Goal: Obtain resource: Download file/media

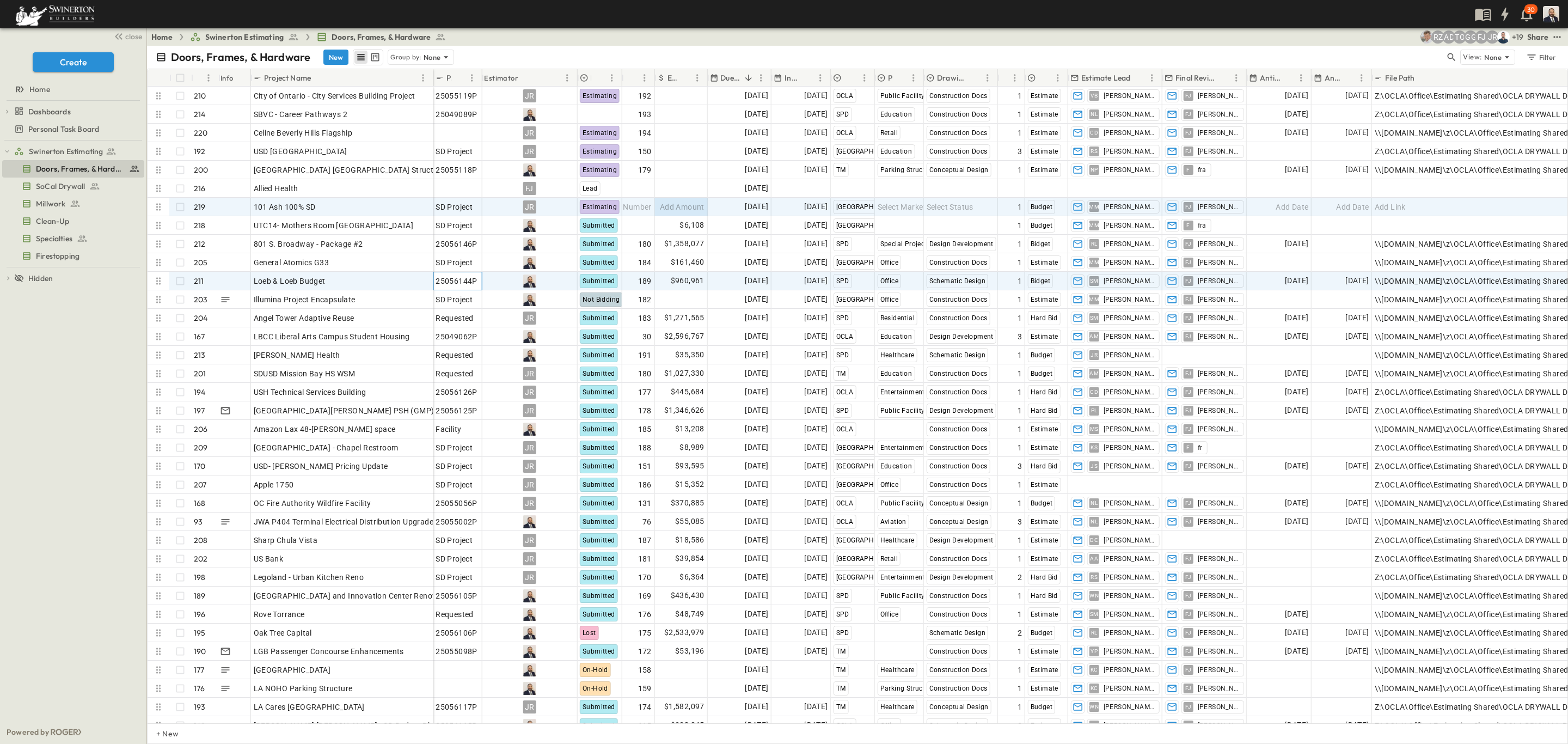
click at [449, 281] on span "25056144P" at bounding box center [456, 281] width 42 height 11
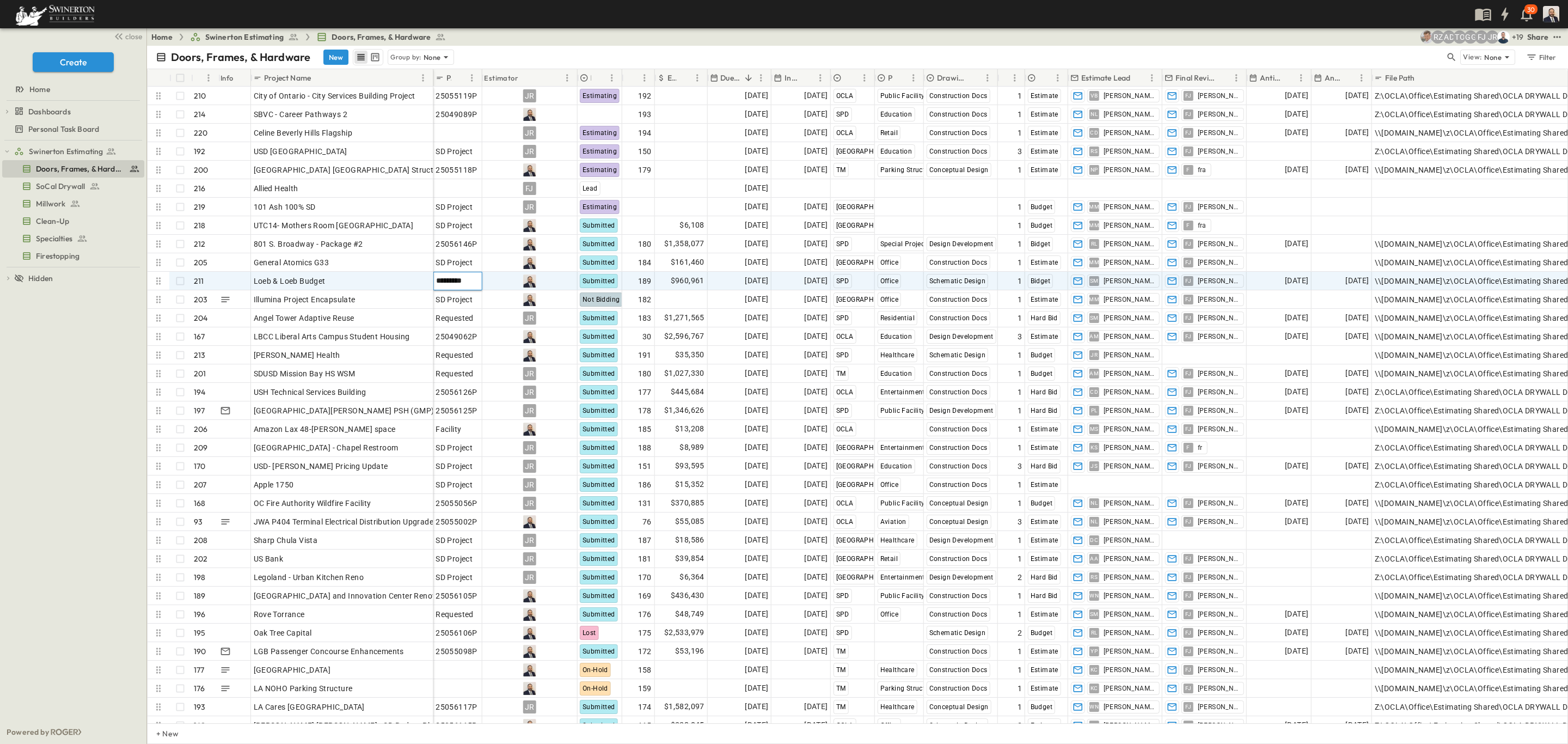
click at [449, 281] on input "*********" at bounding box center [458, 280] width 48 height 13
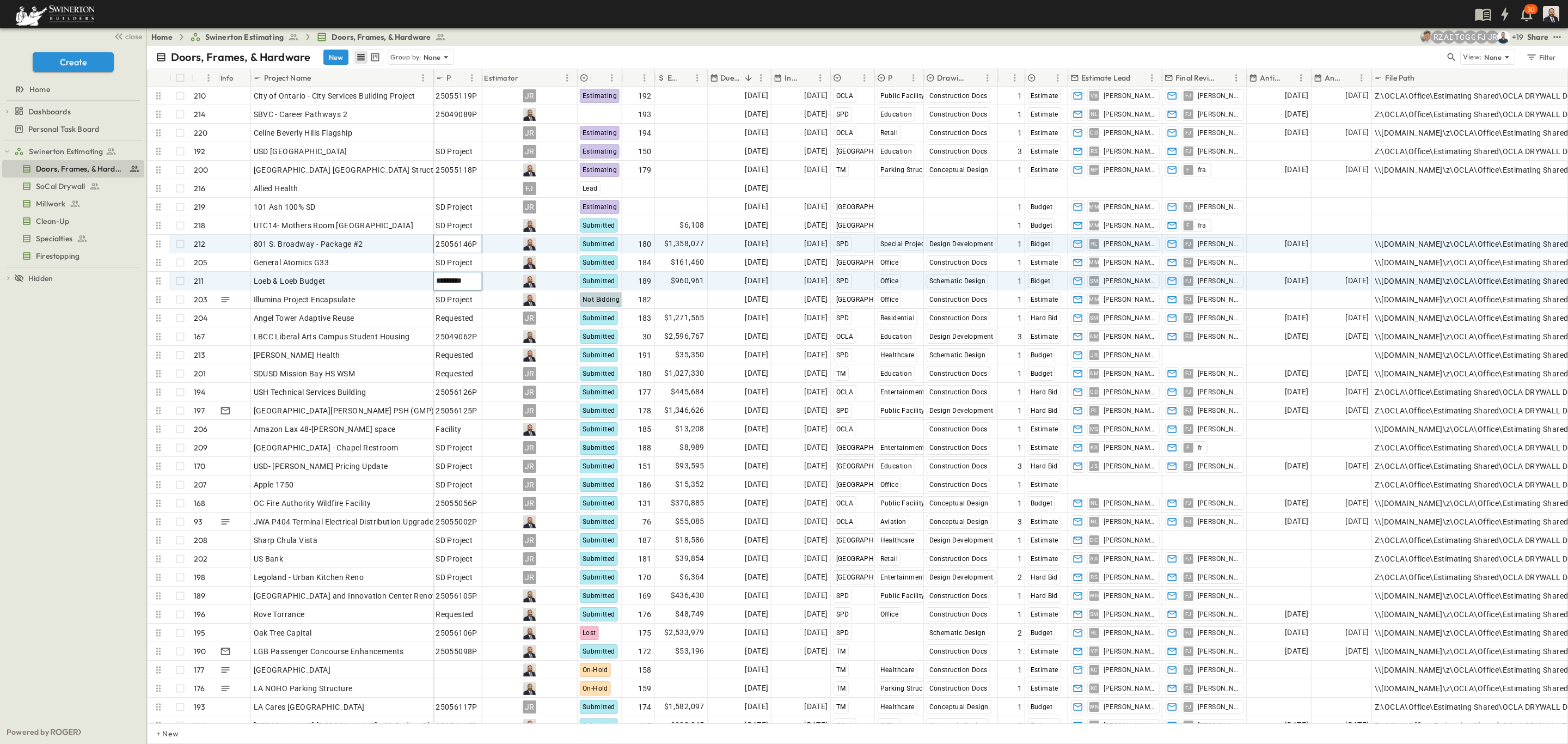
click at [471, 249] on span "25056146P" at bounding box center [456, 244] width 42 height 11
click at [469, 245] on input "*********" at bounding box center [458, 243] width 48 height 13
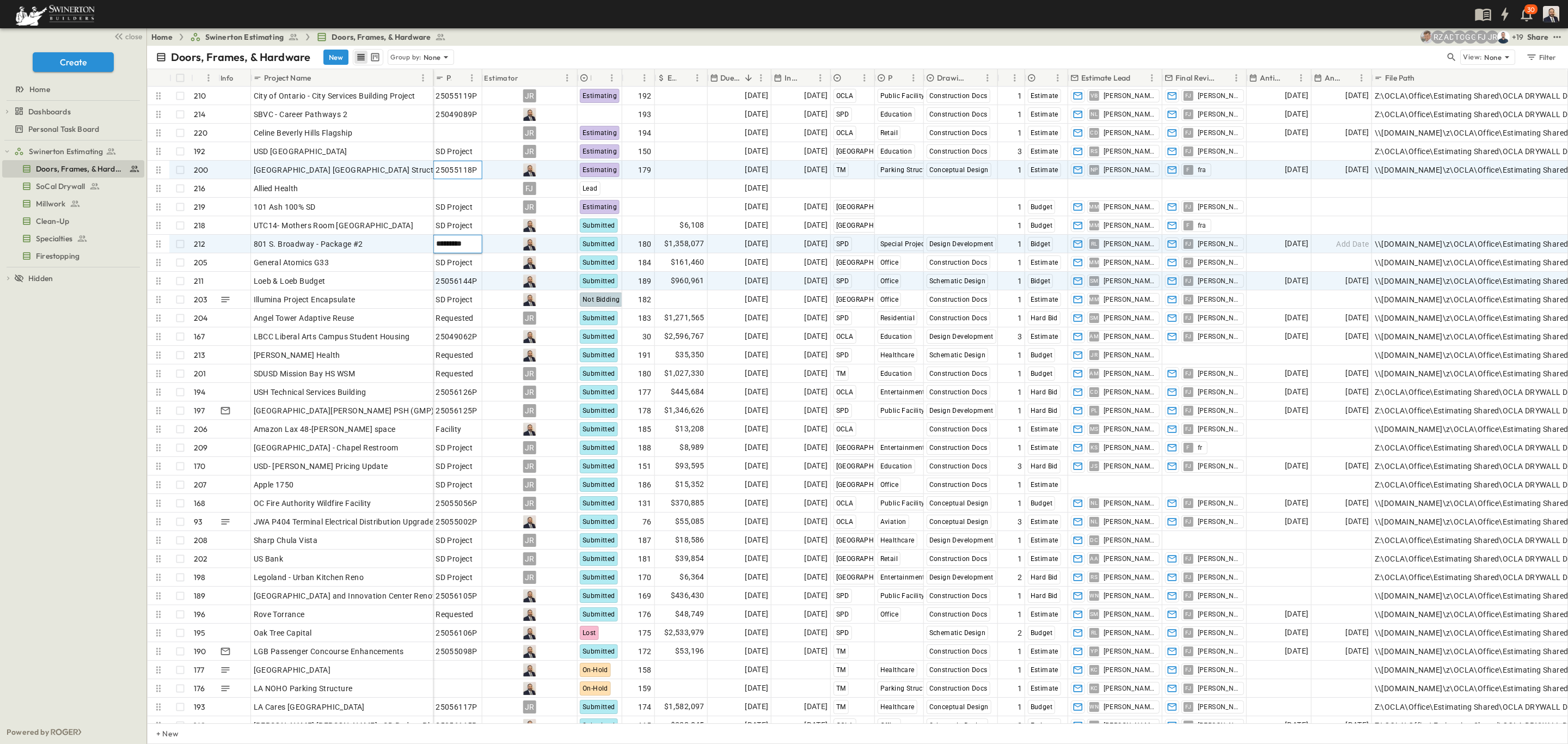
click at [462, 173] on span "25055118P" at bounding box center [456, 170] width 42 height 11
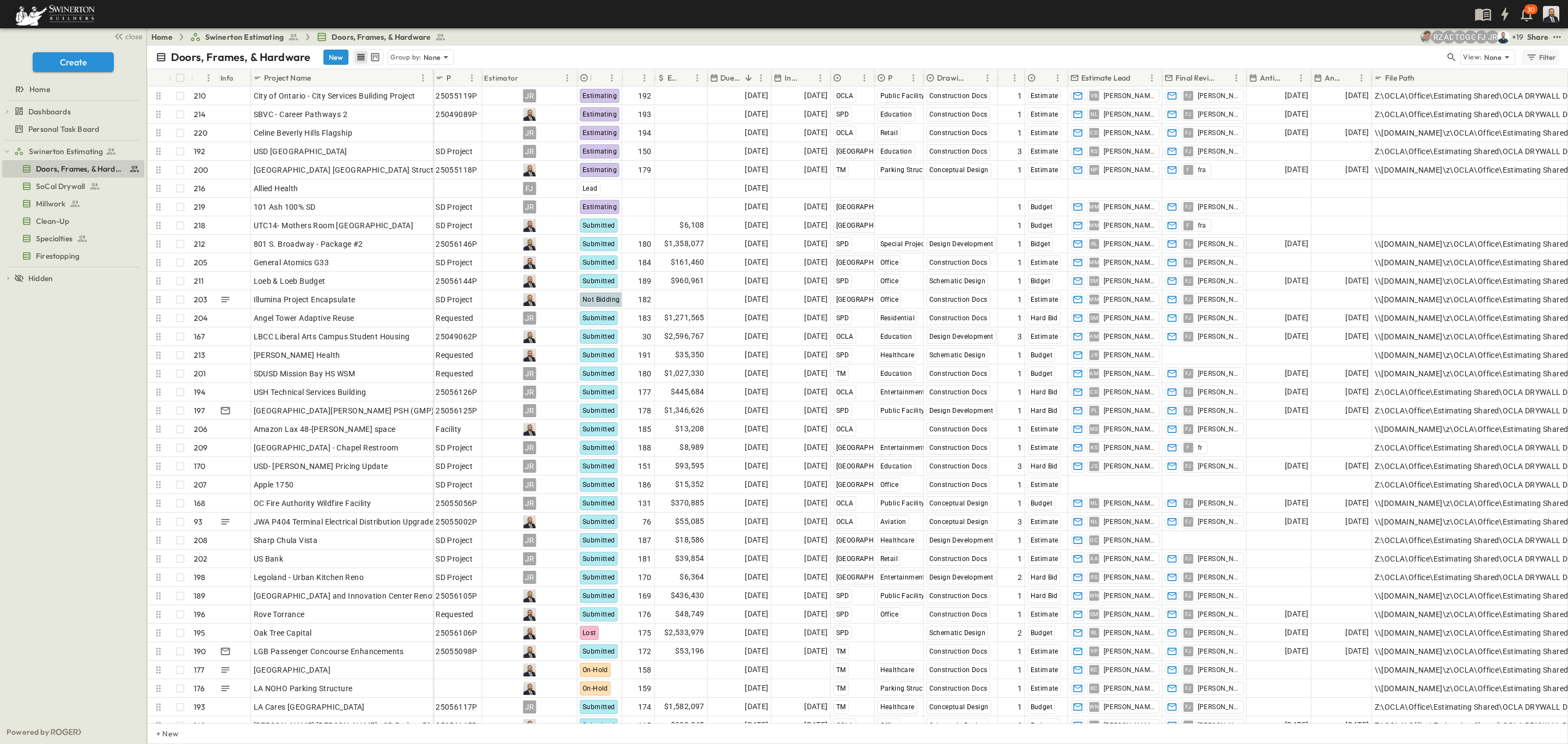
click at [1540, 59] on div "Filter" at bounding box center [1541, 57] width 31 height 12
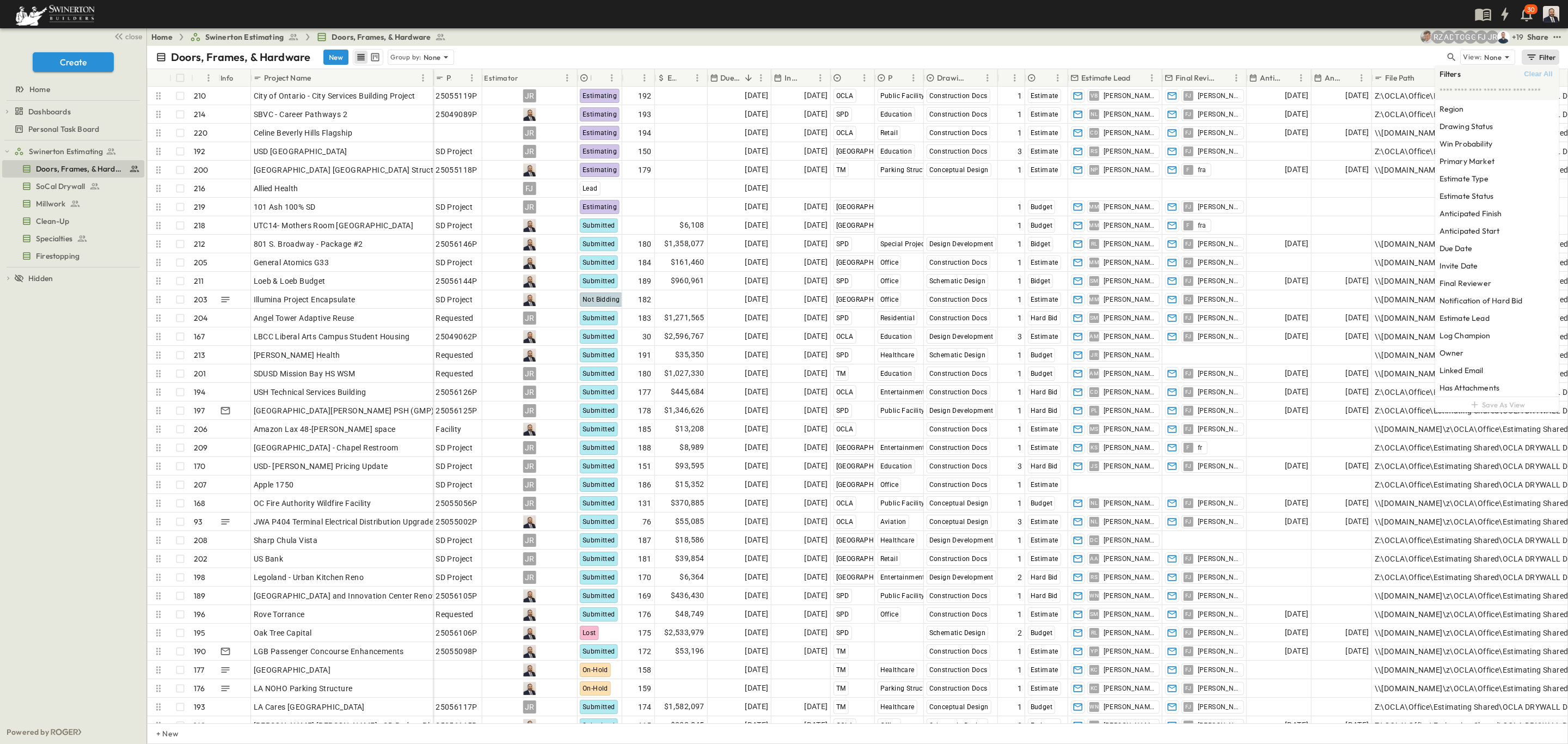
click at [1358, 51] on div "Doors, Frames, & Hardware New Group by: None" at bounding box center [801, 57] width 1289 height 16
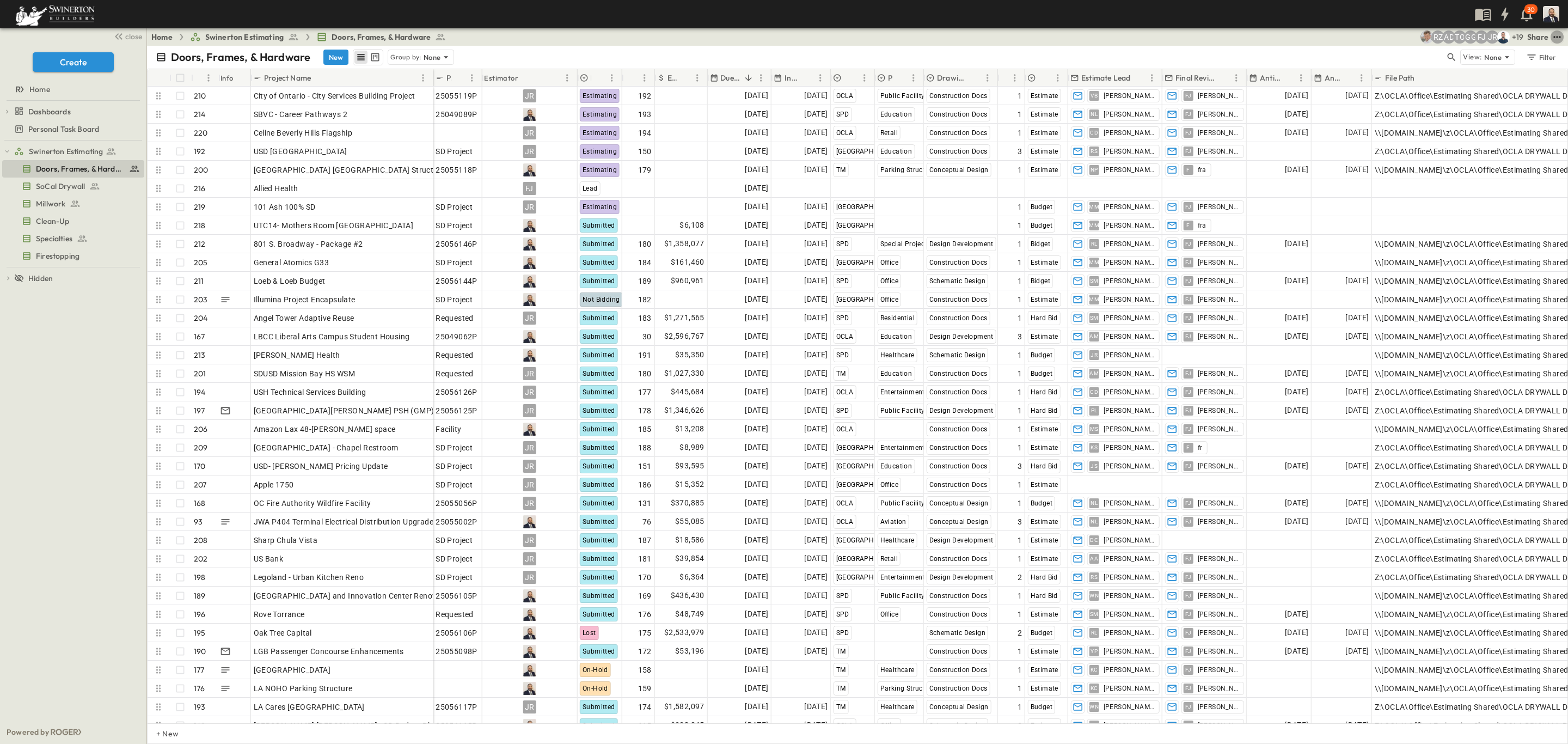
click at [1557, 38] on icon "test" at bounding box center [1556, 36] width 7 height 2
click at [1451, 163] on span "CSV" at bounding box center [1450, 167] width 16 height 11
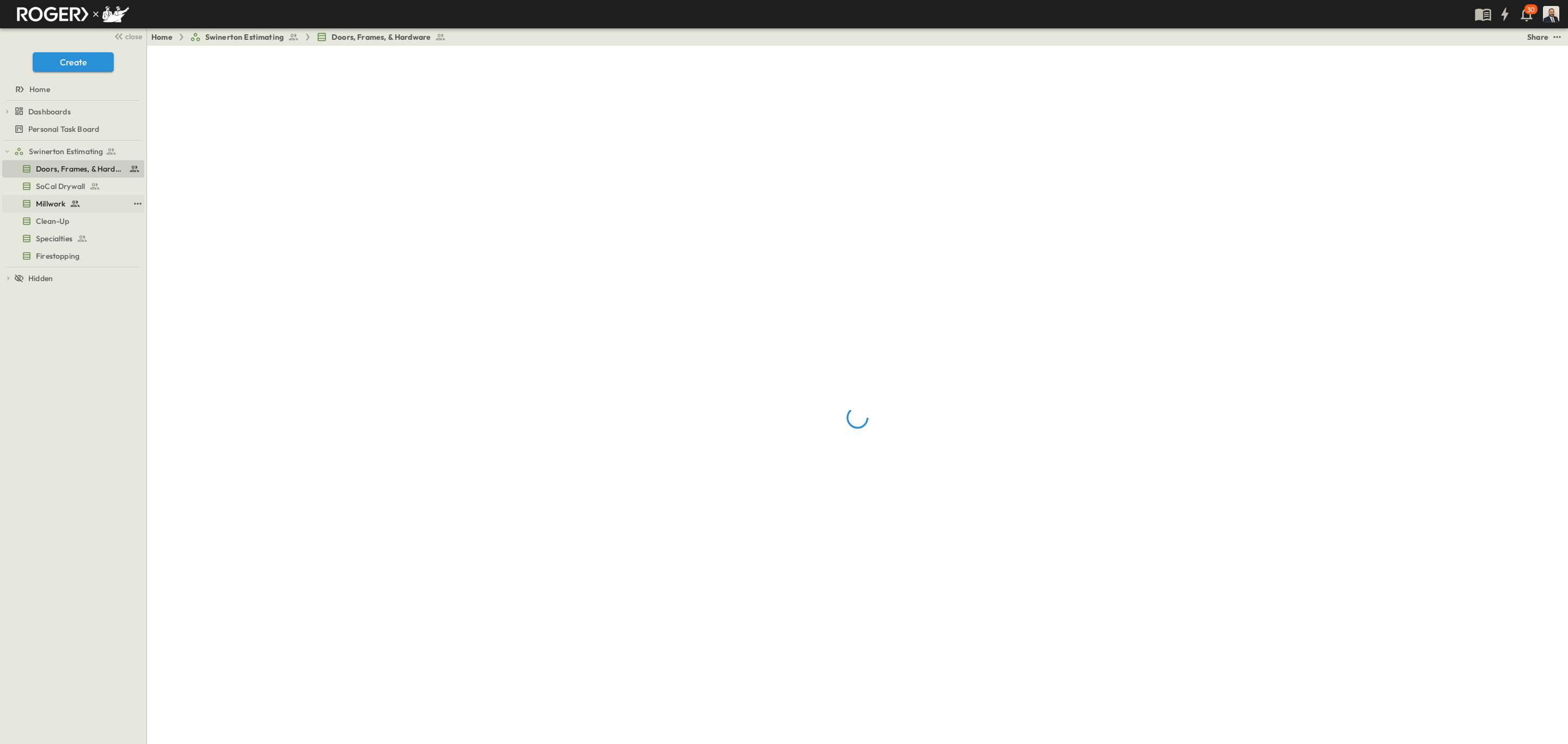
click at [56, 204] on span "Millwork" at bounding box center [50, 204] width 29 height 11
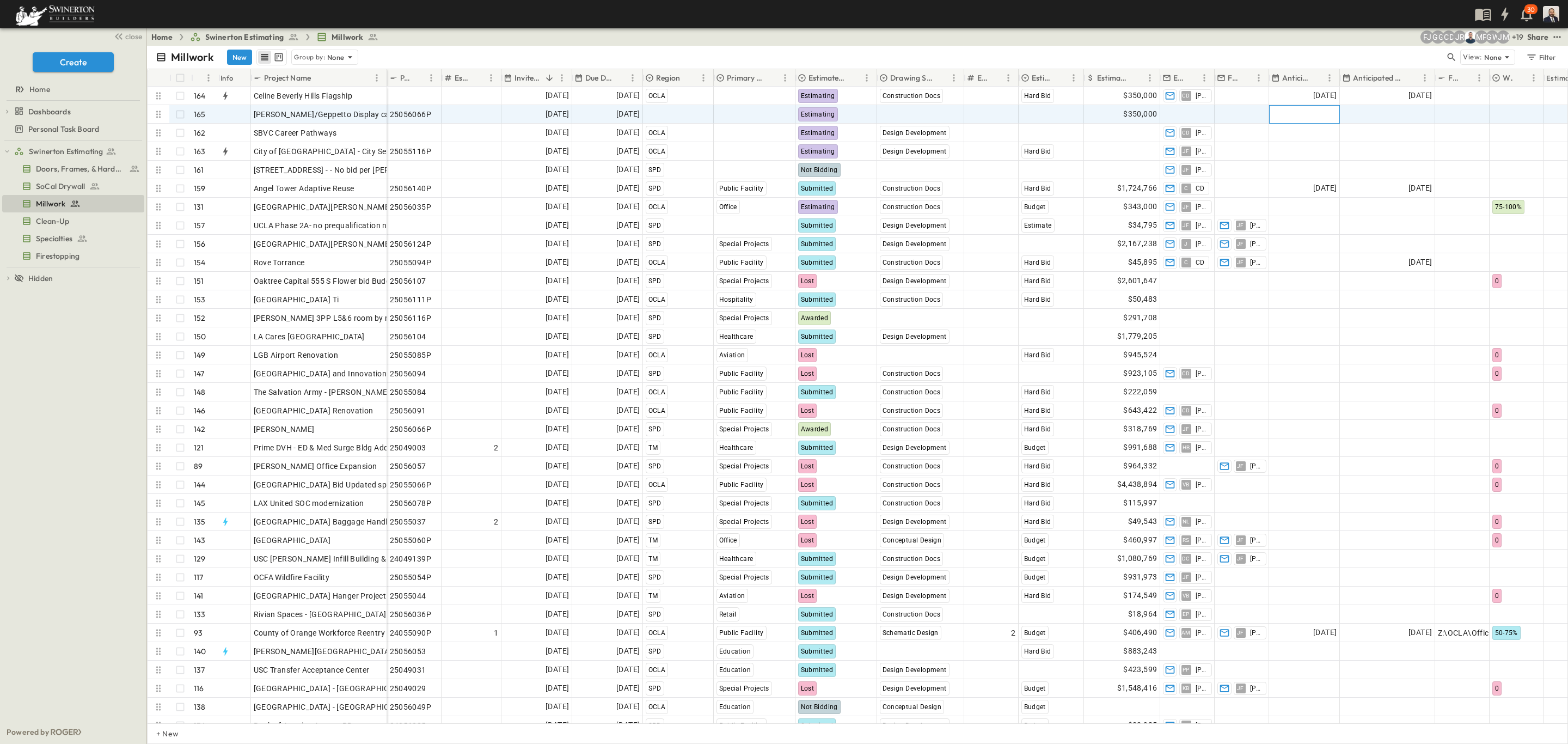
click at [1278, 115] on div "Add Date" at bounding box center [1304, 115] width 69 height 18
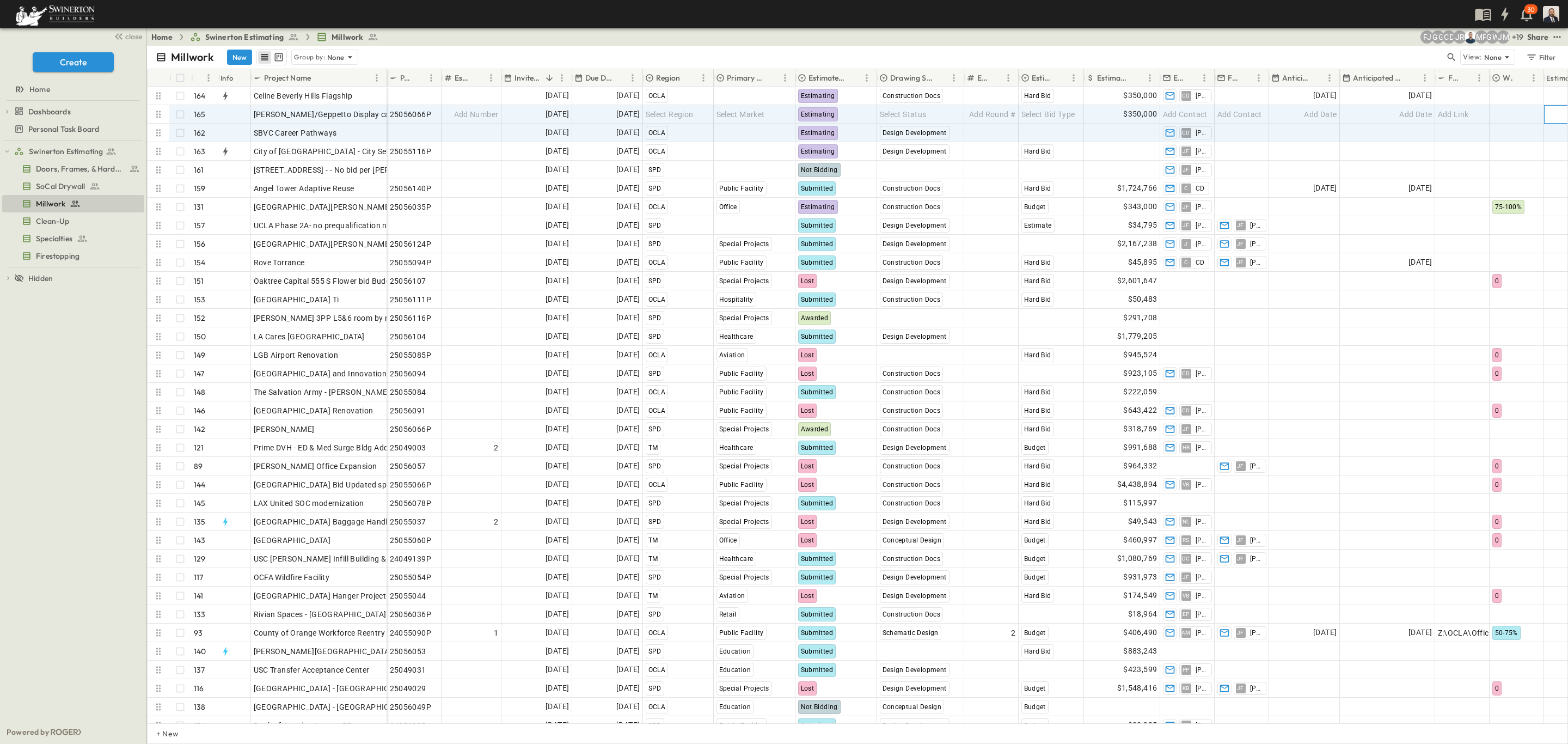
scroll to position [0, 84]
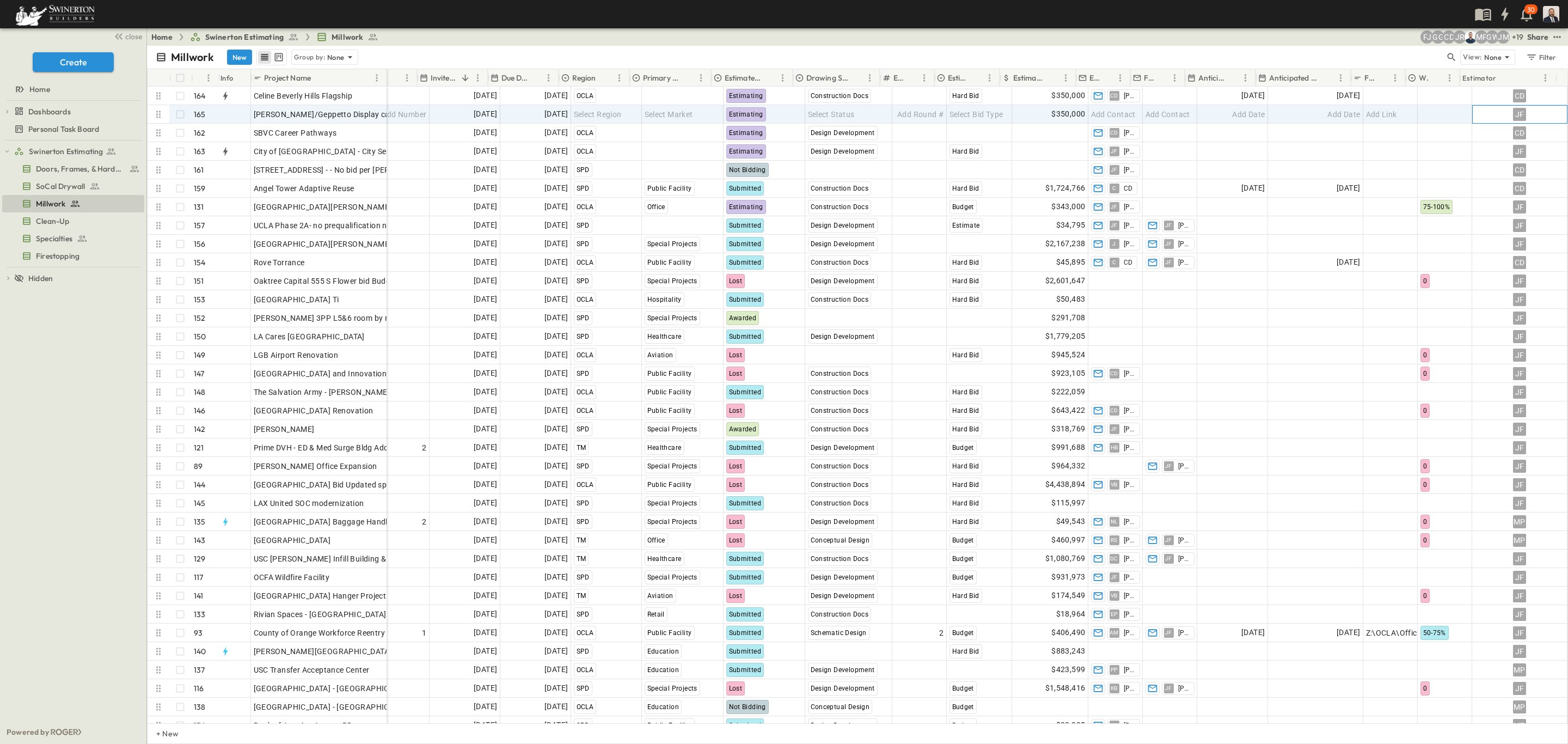
click at [1513, 113] on div "JF" at bounding box center [1519, 114] width 13 height 13
click at [1070, 115] on span "$350,000" at bounding box center [1068, 114] width 34 height 13
click at [953, 116] on span "Select Bid Type" at bounding box center [976, 114] width 54 height 11
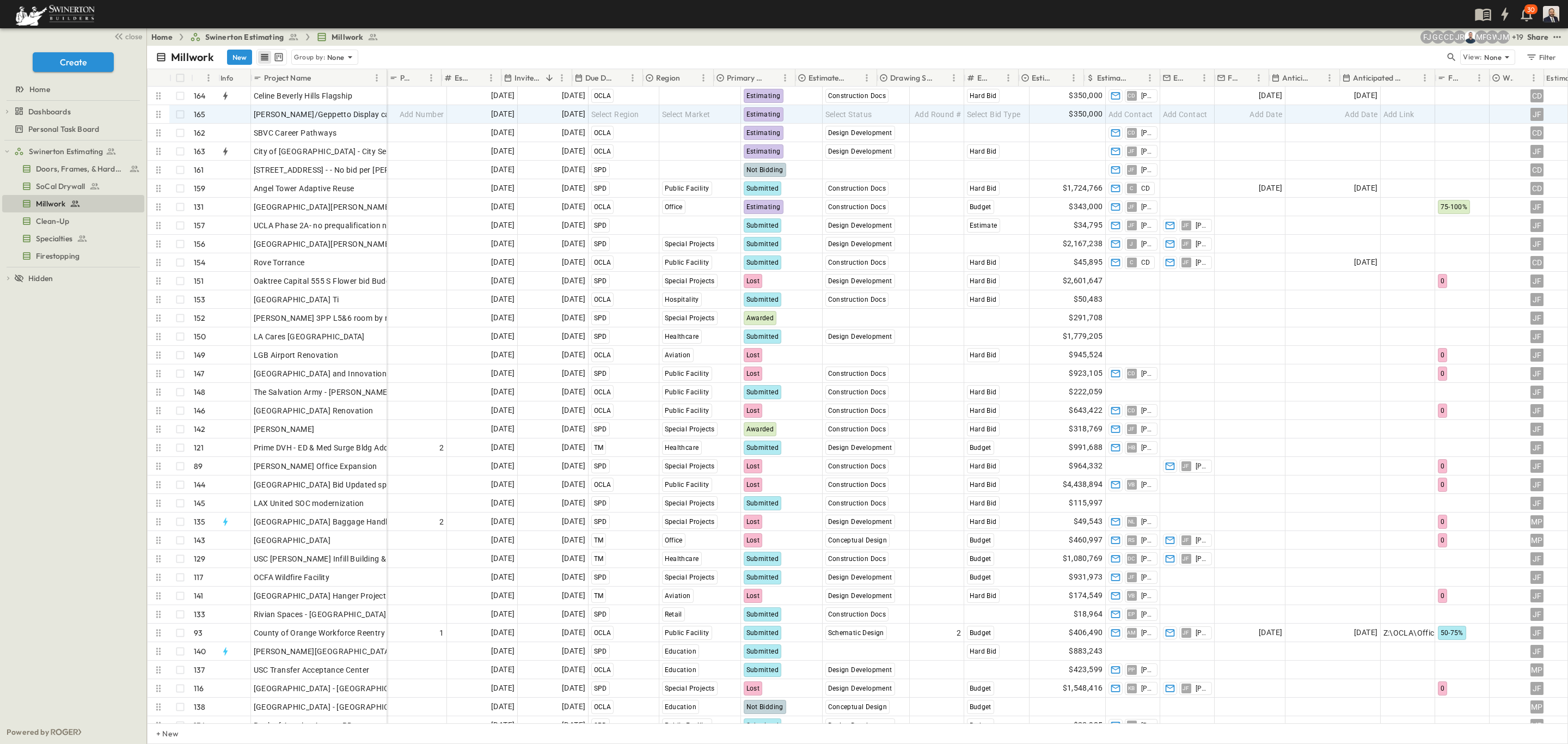
scroll to position [0, 0]
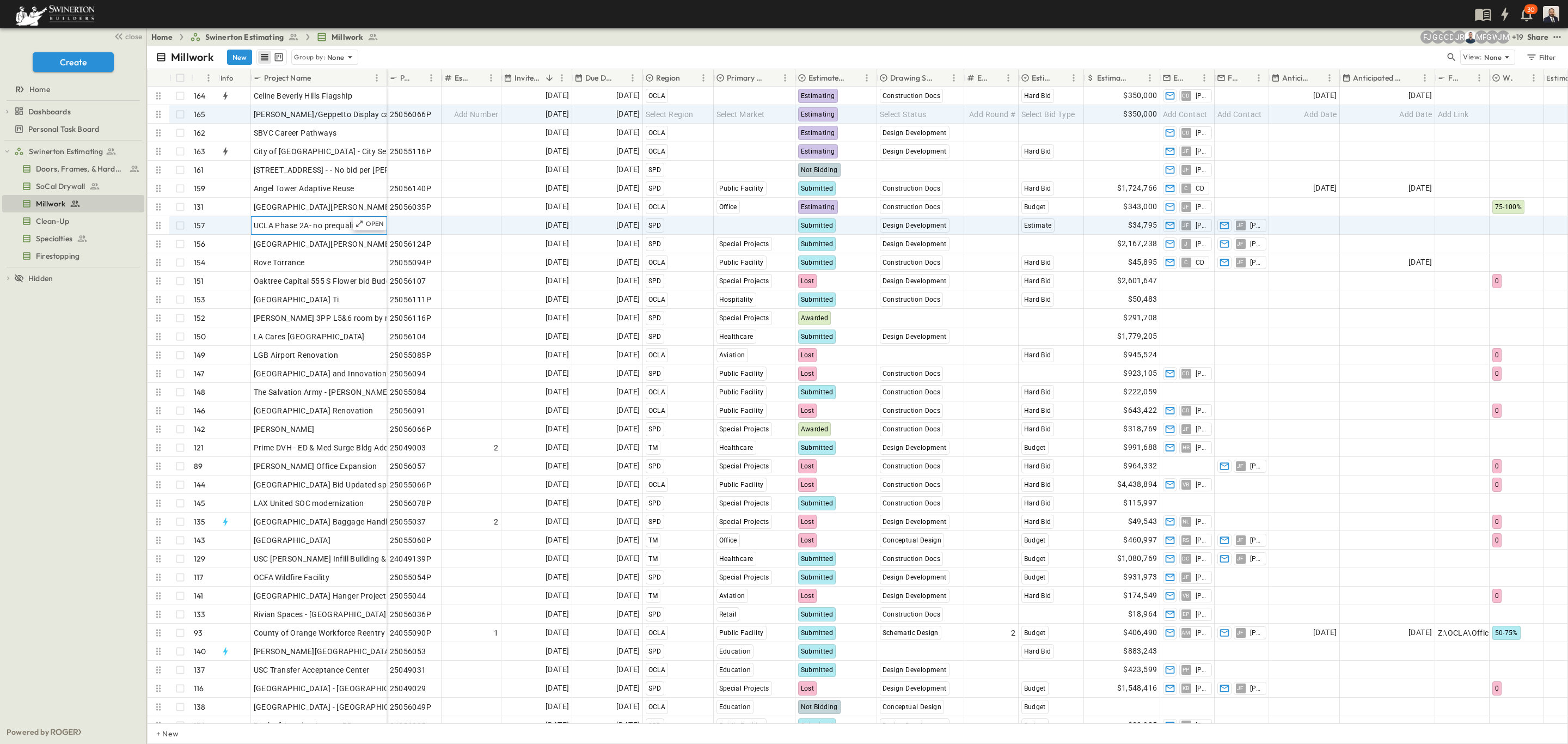
click at [304, 228] on span "UCLA Phase 2A- no prequalification needed" at bounding box center [331, 225] width 155 height 11
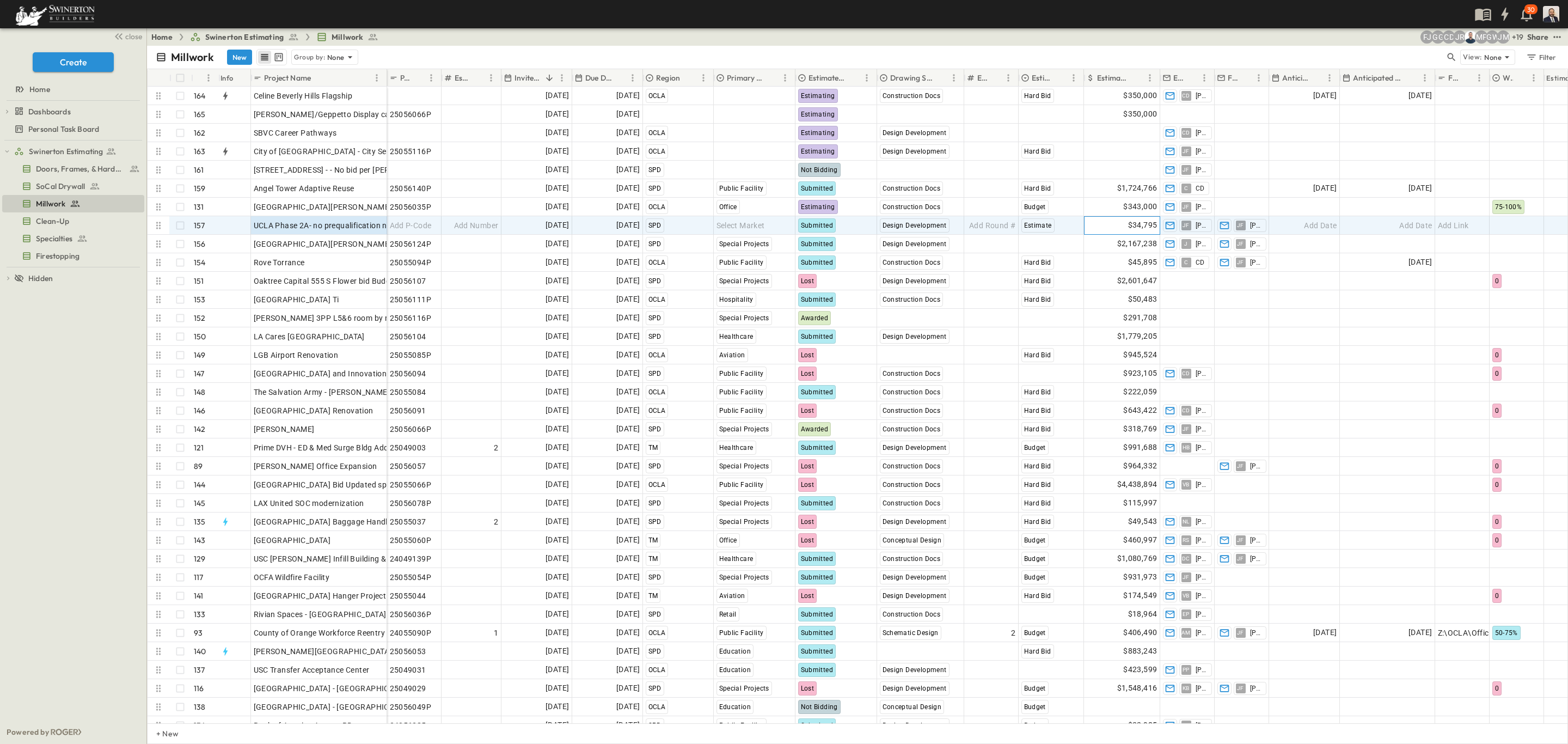
click at [1150, 228] on span "$34,795" at bounding box center [1142, 225] width 29 height 13
click at [266, 225] on span "UCLA Phase 2A- no prequalification needed" at bounding box center [331, 225] width 155 height 11
click at [48, 187] on span "SoCal Drywall" at bounding box center [60, 186] width 49 height 11
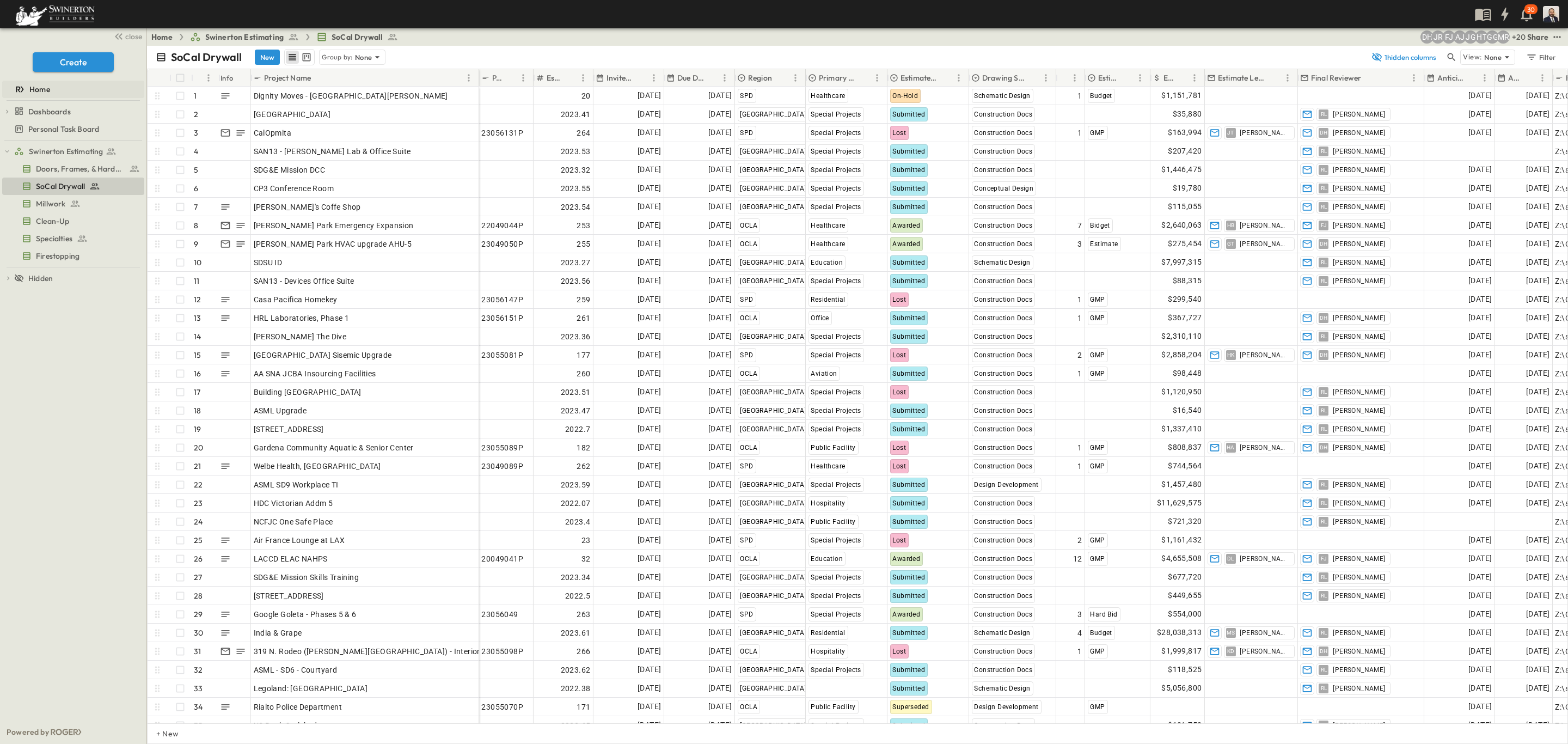
click at [44, 89] on span "Home" at bounding box center [39, 89] width 21 height 11
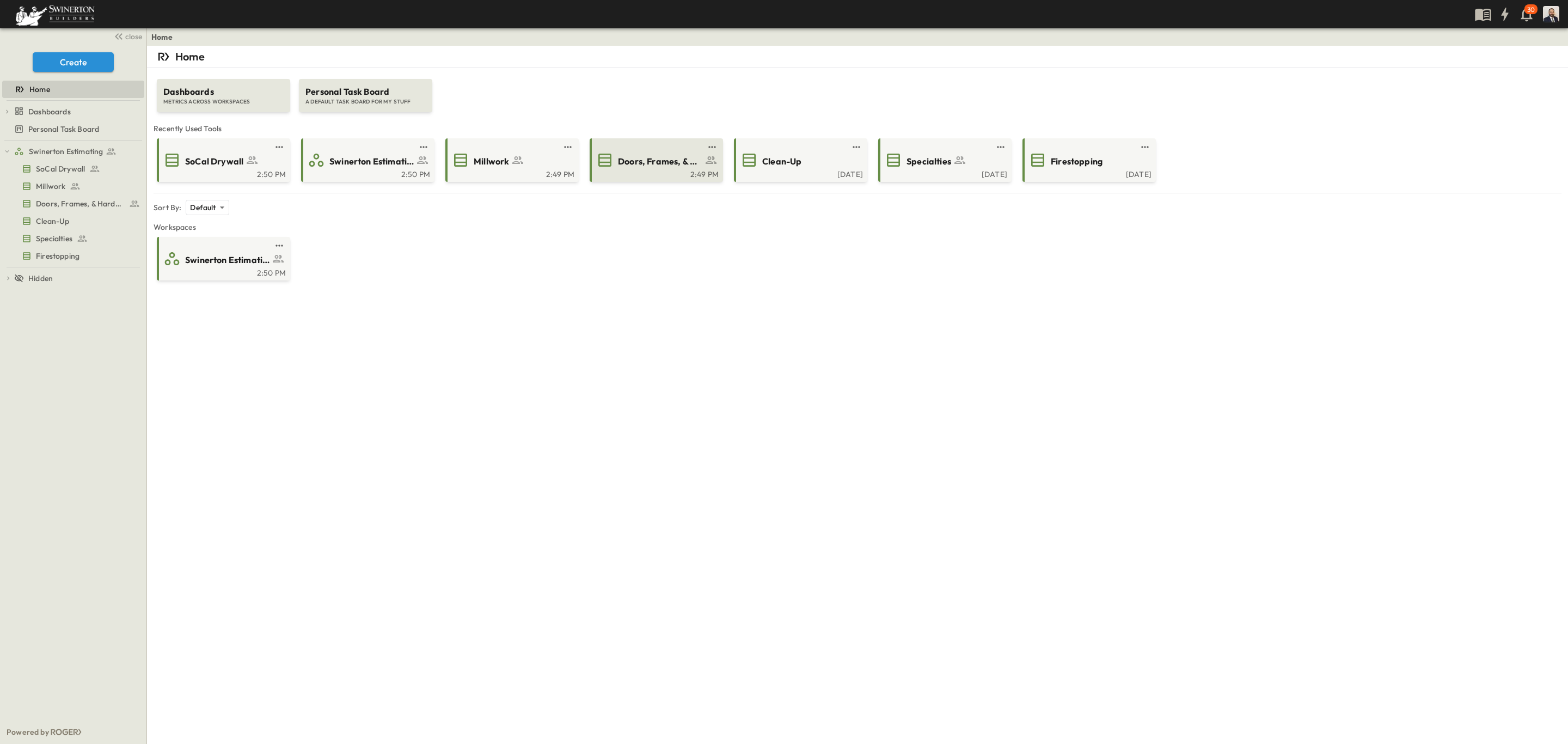
click at [616, 159] on div "Doors, Frames, & Hardware" at bounding box center [655, 160] width 118 height 18
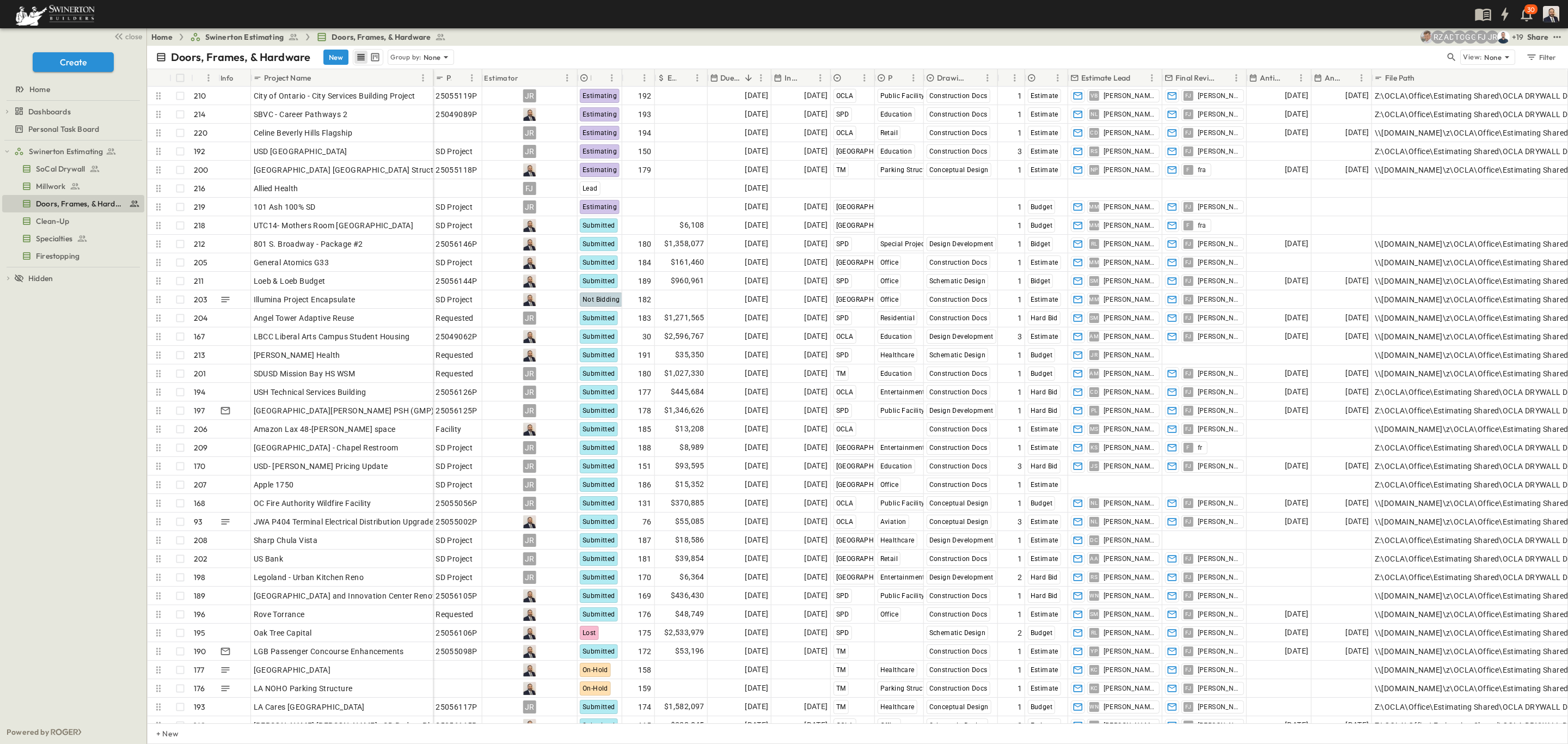
click at [1549, 36] on div "Share" at bounding box center [1538, 36] width 21 height 11
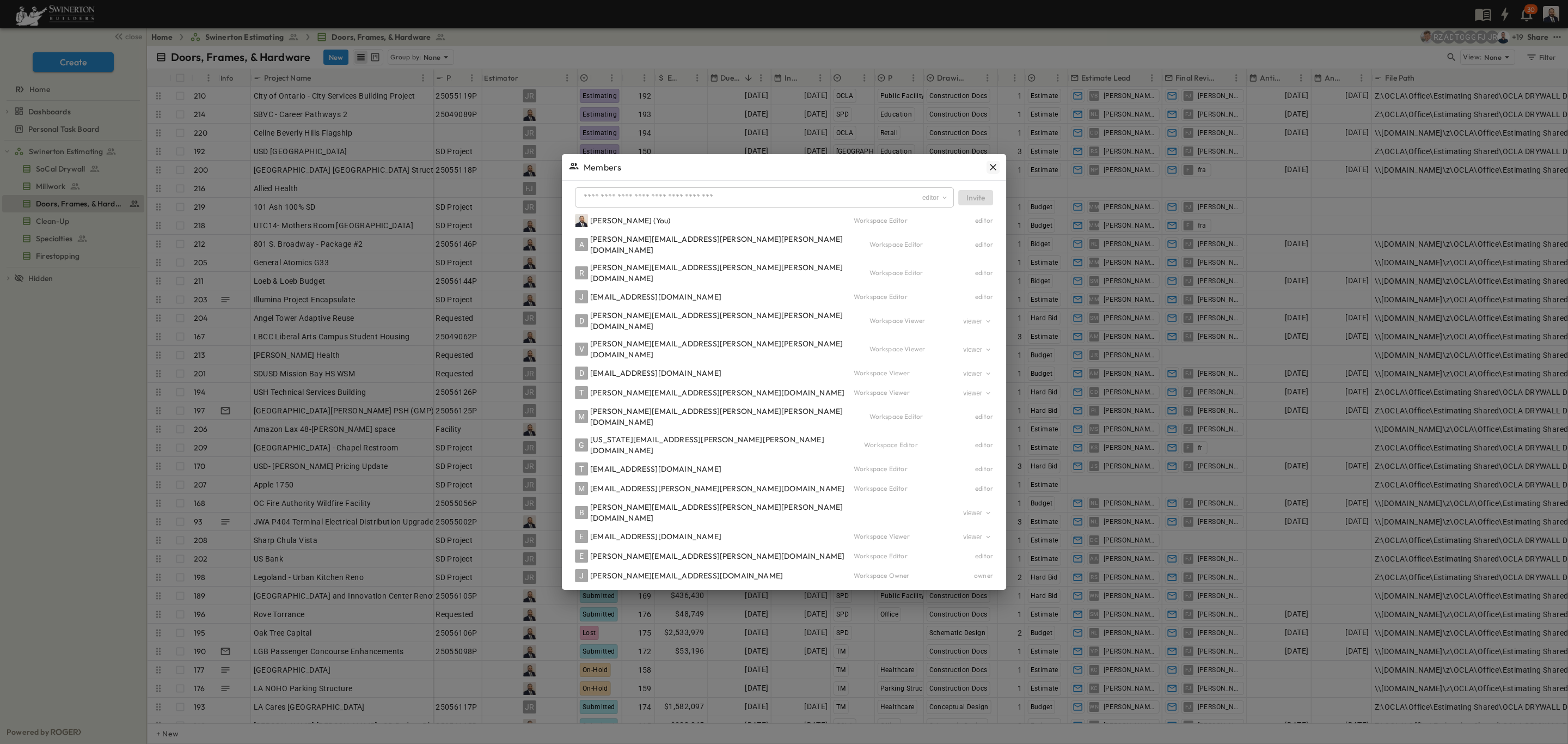
click at [988, 167] on icon "button" at bounding box center [993, 167] width 11 height 11
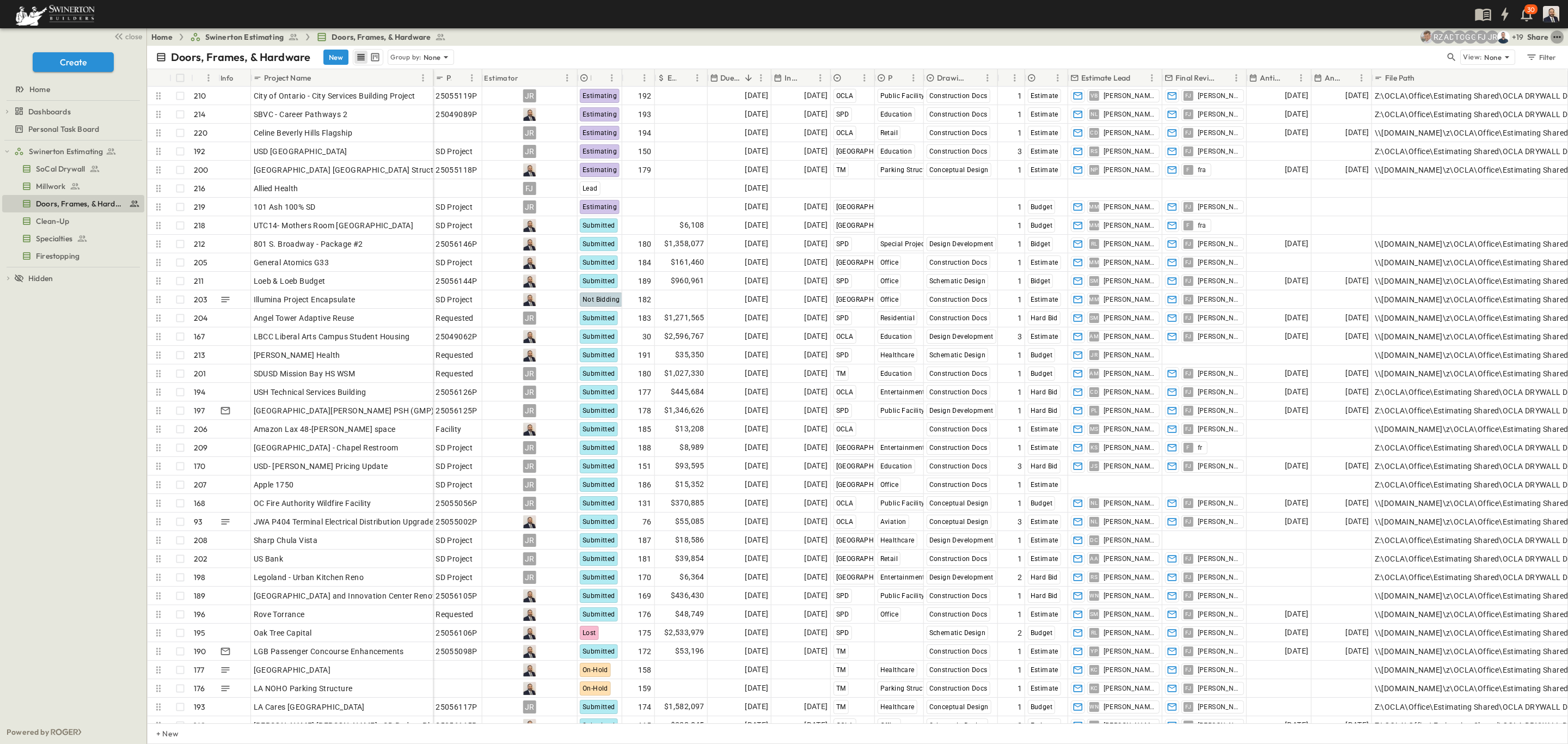
click at [1550, 38] on button "test" at bounding box center [1557, 37] width 13 height 13
click at [1460, 149] on li "CSV" at bounding box center [1452, 150] width 56 height 18
